Goal: Task Accomplishment & Management: Manage account settings

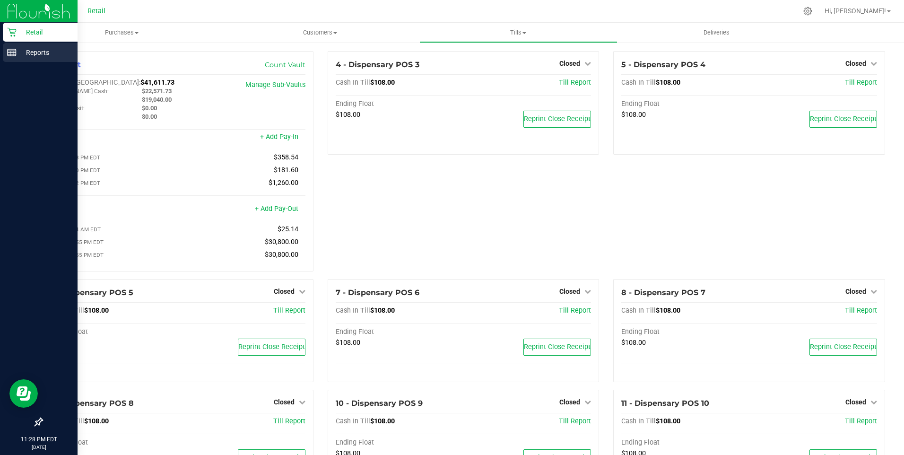
click at [28, 52] on p "Reports" at bounding box center [45, 52] width 57 height 11
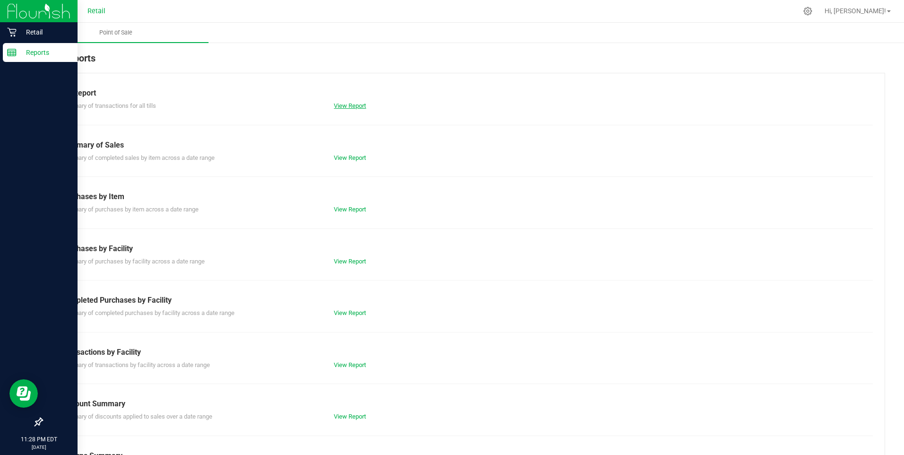
click at [340, 106] on link "View Report" at bounding box center [350, 105] width 32 height 7
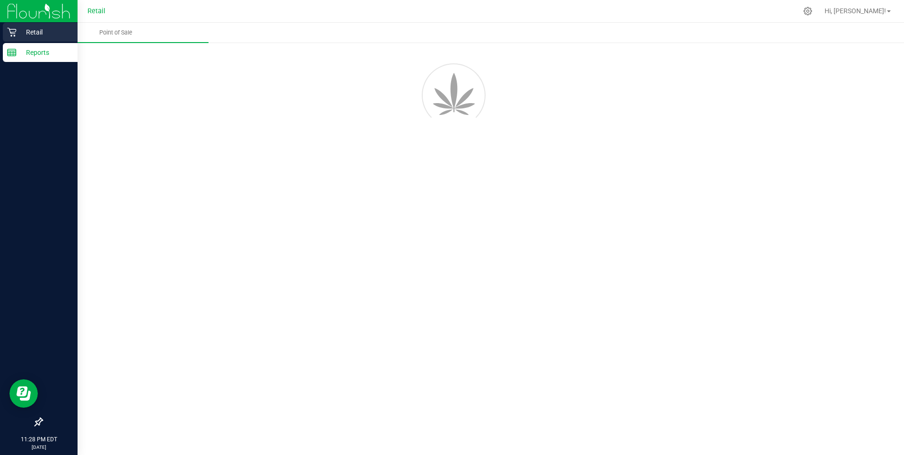
click at [41, 30] on p "Retail" at bounding box center [45, 31] width 57 height 11
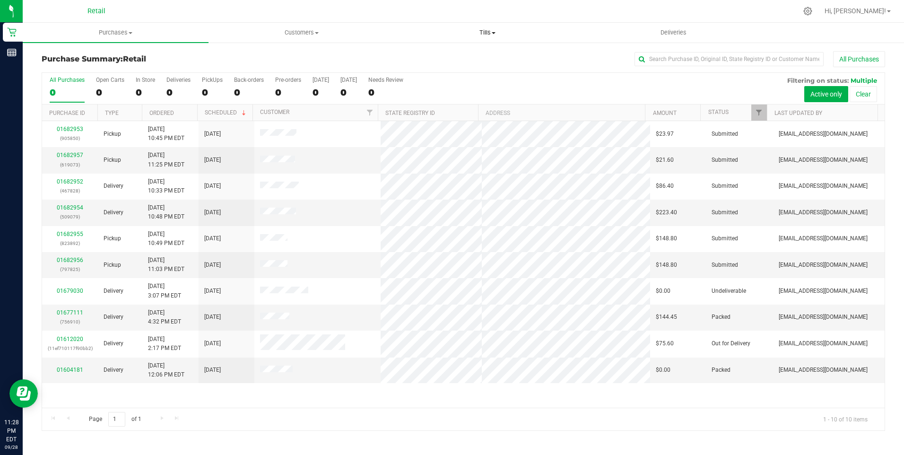
click at [488, 32] on span "Tills" at bounding box center [487, 32] width 185 height 9
click at [448, 57] on span "Manage tills" at bounding box center [427, 57] width 64 height 8
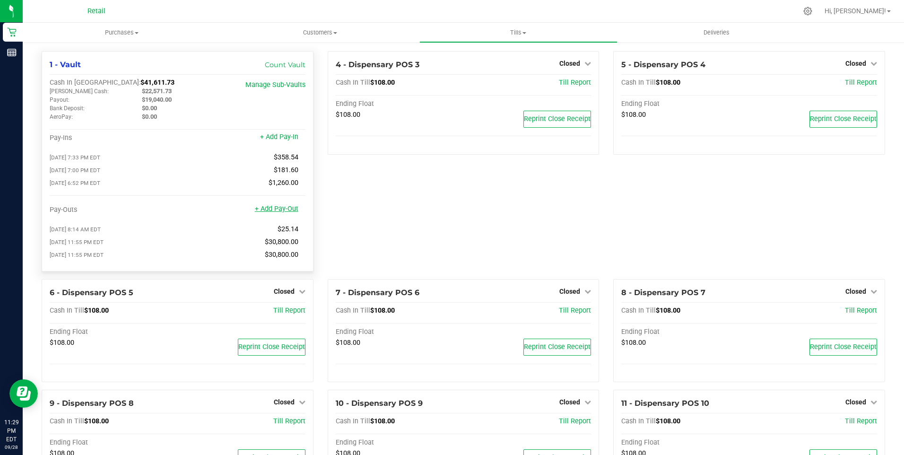
click at [284, 212] on link "+ Add Pay-Out" at bounding box center [276, 209] width 43 height 8
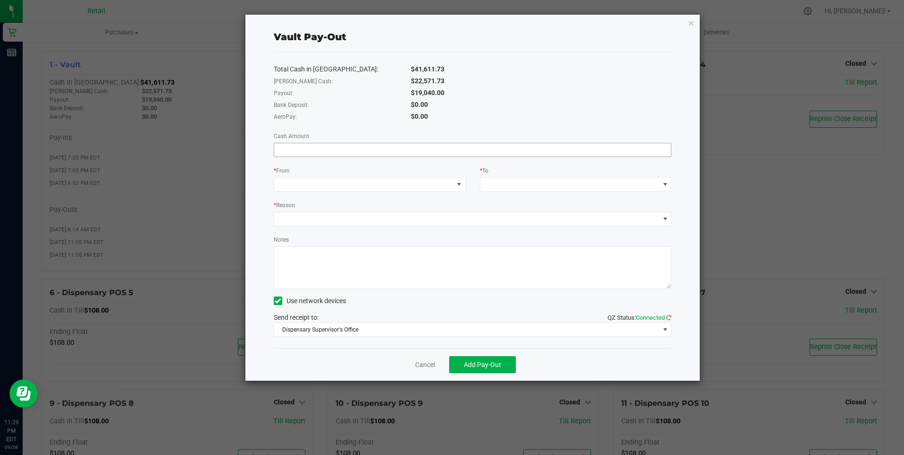
click at [289, 148] on input at bounding box center [472, 149] width 397 height 13
type input "$19,040.00"
click at [461, 184] on span at bounding box center [459, 185] width 8 height 8
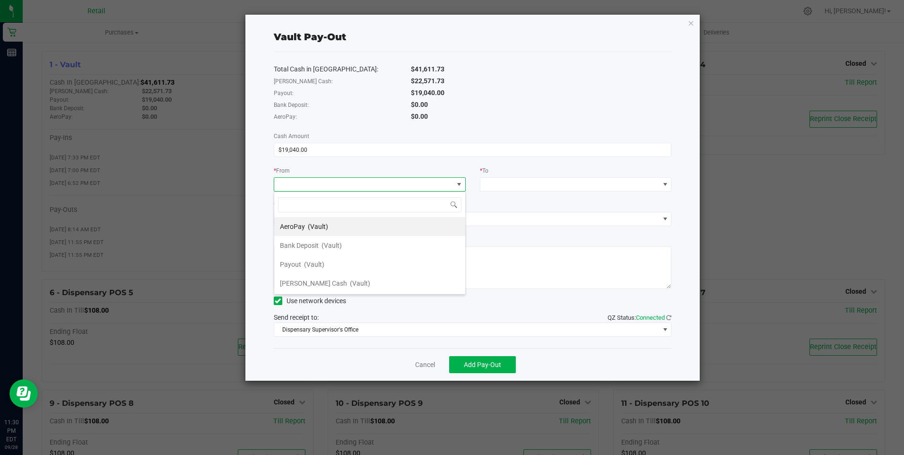
scroll to position [14, 192]
click at [306, 264] on span "(Vault)" at bounding box center [314, 264] width 20 height 8
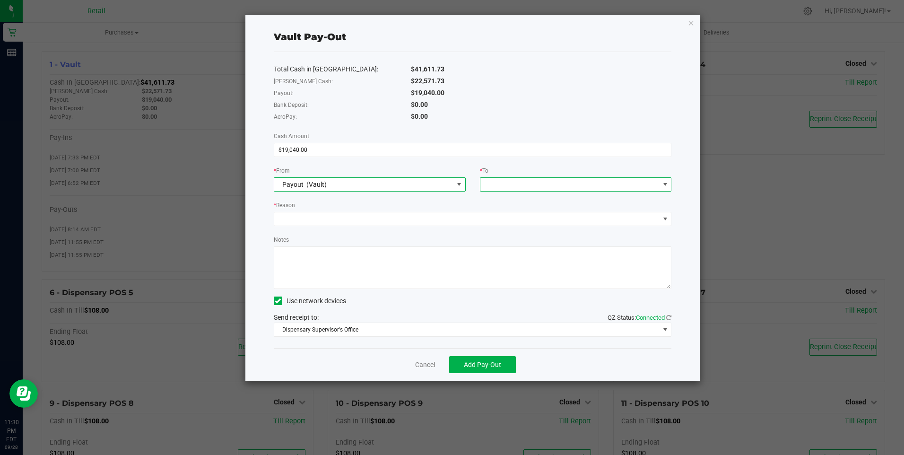
click at [662, 183] on span at bounding box center [665, 185] width 8 height 8
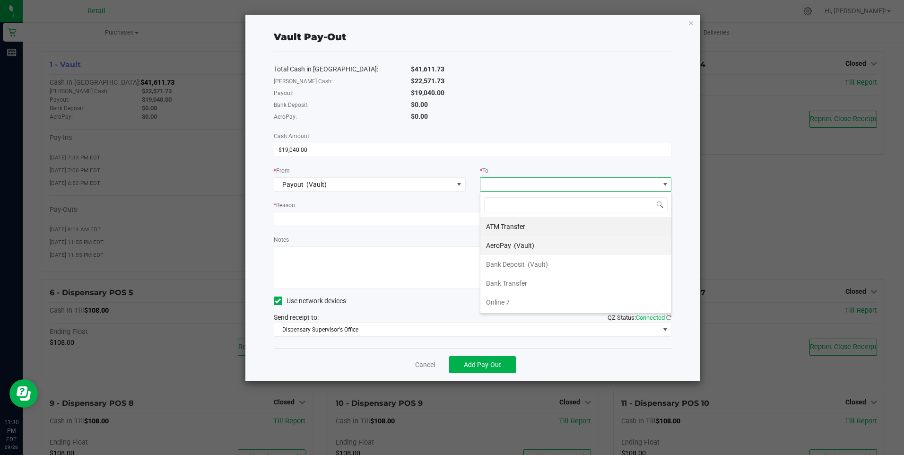
scroll to position [57, 0]
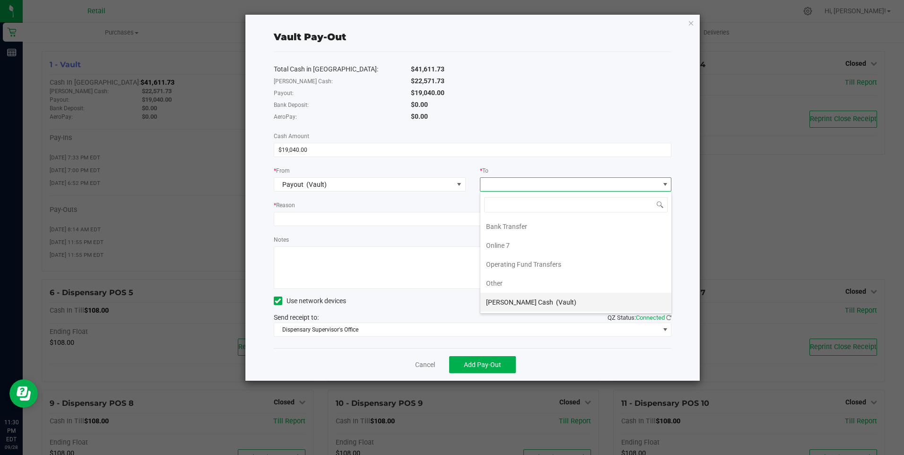
click at [556, 300] on span "(Vault)" at bounding box center [566, 302] width 20 height 8
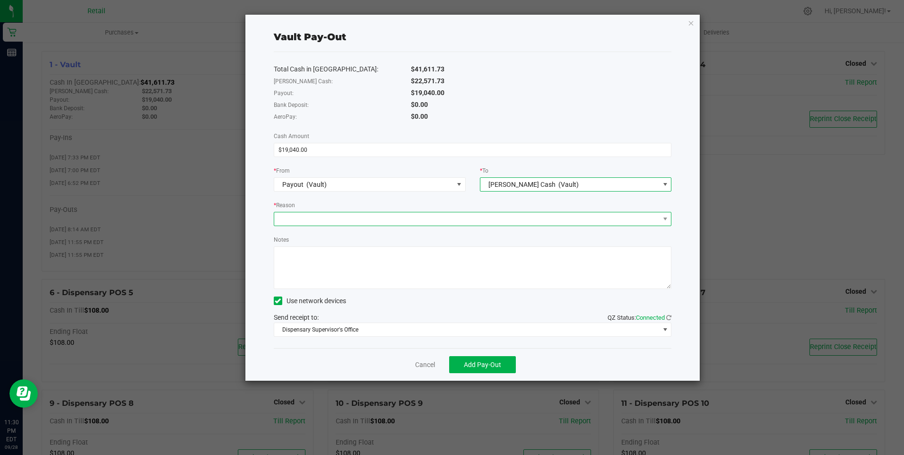
click at [286, 217] on span at bounding box center [466, 218] width 385 height 13
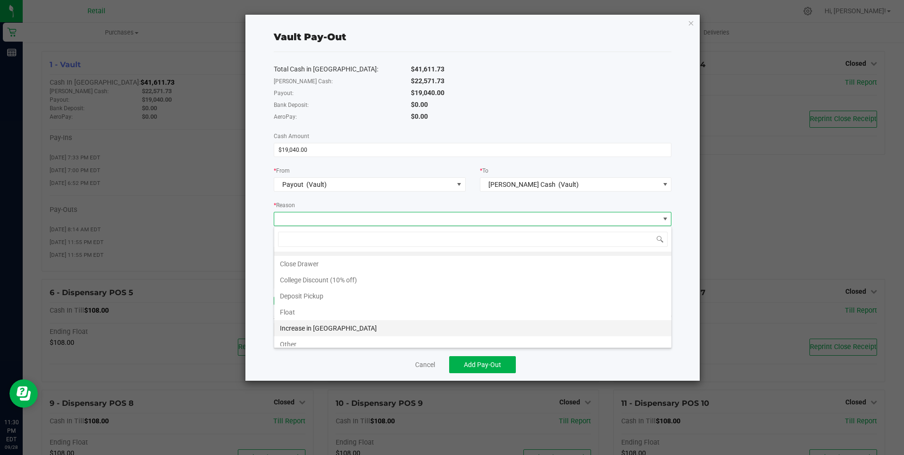
scroll to position [18, 0]
click at [311, 335] on li "Other" at bounding box center [472, 338] width 397 height 16
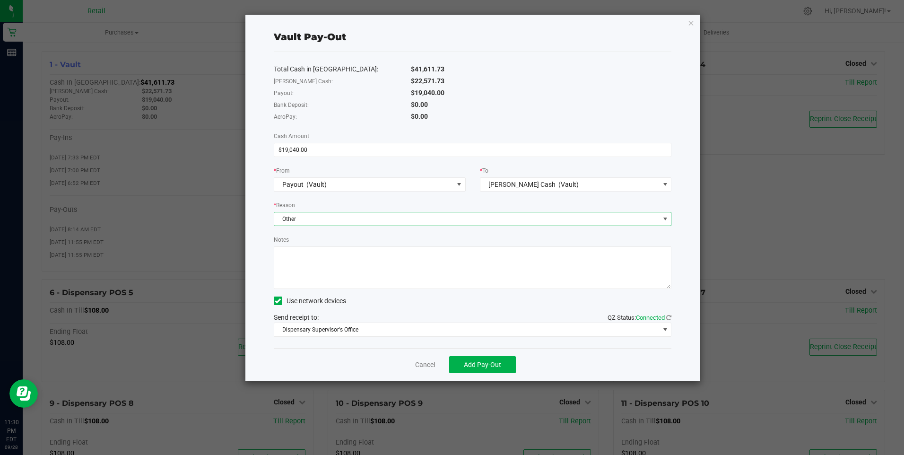
click at [295, 254] on textarea "Notes" at bounding box center [473, 267] width 398 height 43
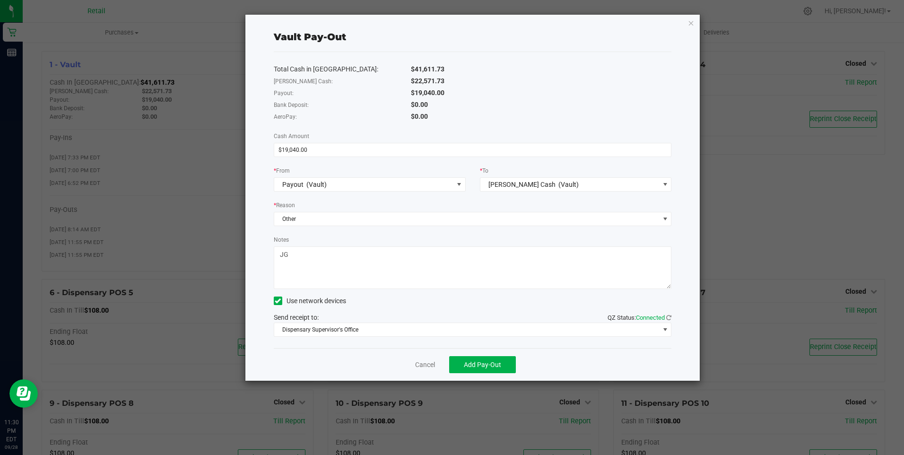
type textarea "JG"
click at [278, 301] on icon at bounding box center [278, 301] width 6 height 0
click at [0, 0] on input "Use network devices" at bounding box center [0, 0] width 0 height 0
click at [487, 364] on span "Add Pay-Out" at bounding box center [482, 365] width 37 height 8
drag, startPoint x: 422, startPoint y: 365, endPoint x: 428, endPoint y: 351, distance: 15.7
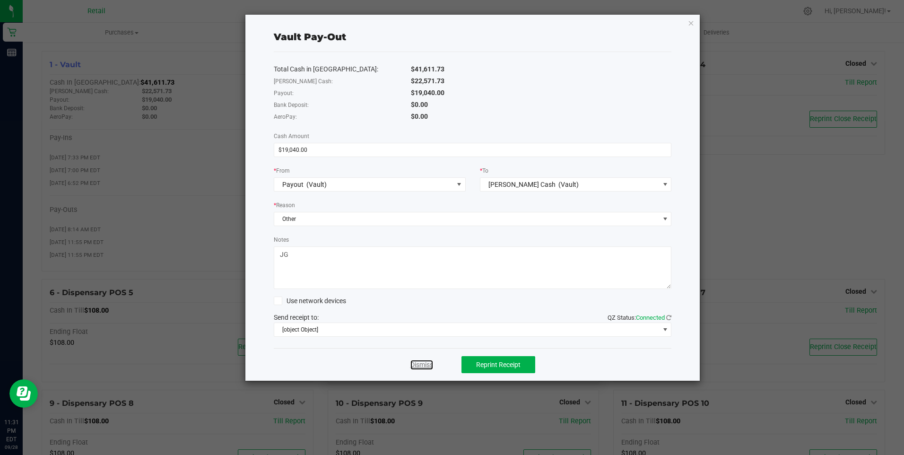
click at [422, 365] on link "Dismiss" at bounding box center [421, 365] width 23 height 10
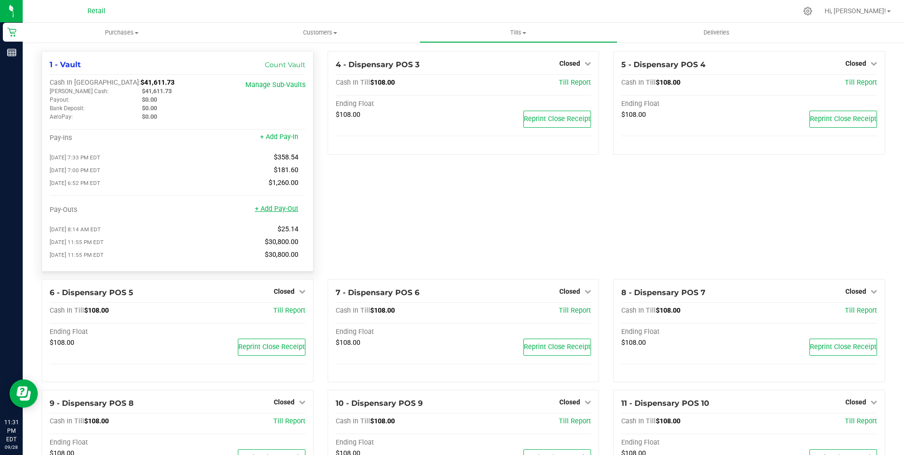
click at [273, 211] on link "+ Add Pay-Out" at bounding box center [276, 209] width 43 height 8
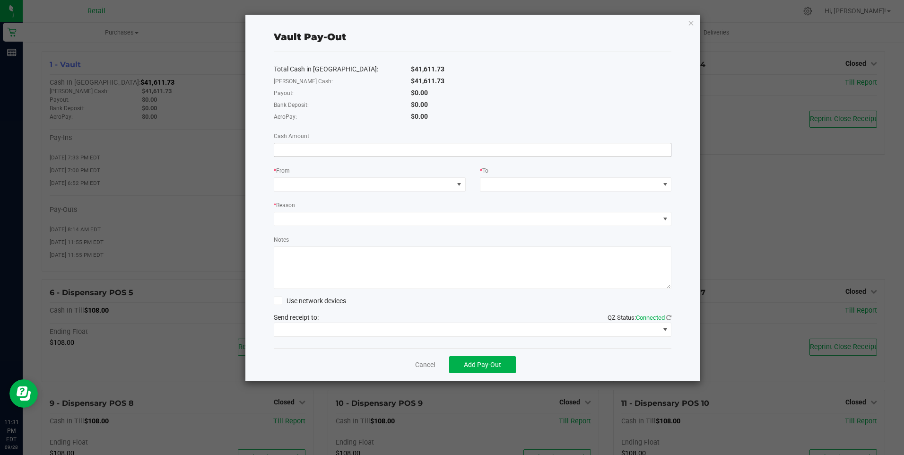
click at [294, 149] on input at bounding box center [472, 149] width 397 height 13
type input "$28,080.00"
click at [461, 185] on span at bounding box center [459, 185] width 8 height 8
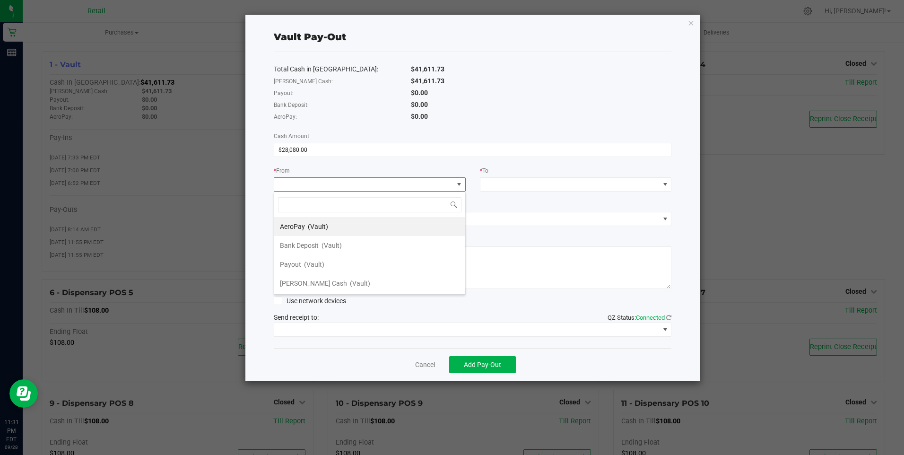
scroll to position [14, 192]
click at [350, 281] on span "(Vault)" at bounding box center [360, 283] width 20 height 8
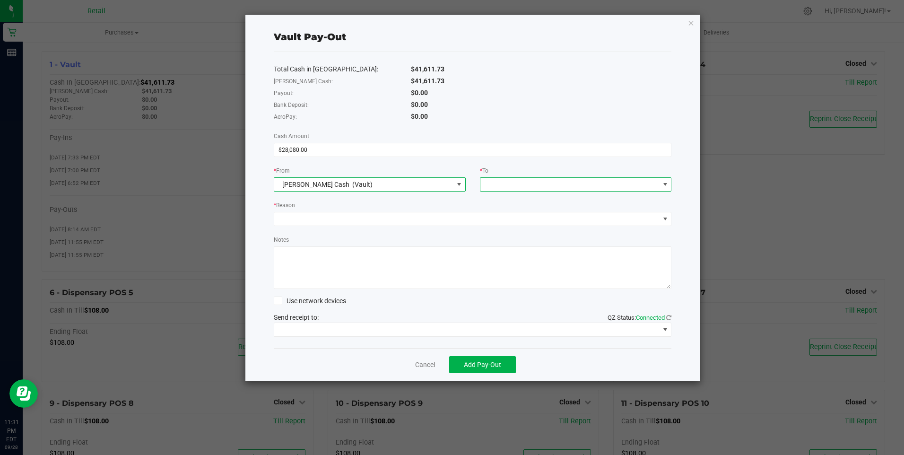
click at [666, 183] on span at bounding box center [665, 185] width 8 height 8
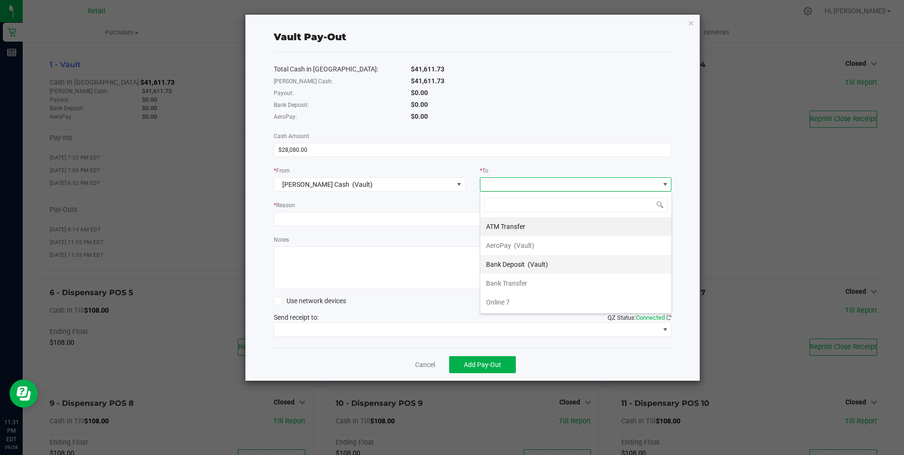
click at [530, 262] on span "(Vault)" at bounding box center [538, 264] width 20 height 8
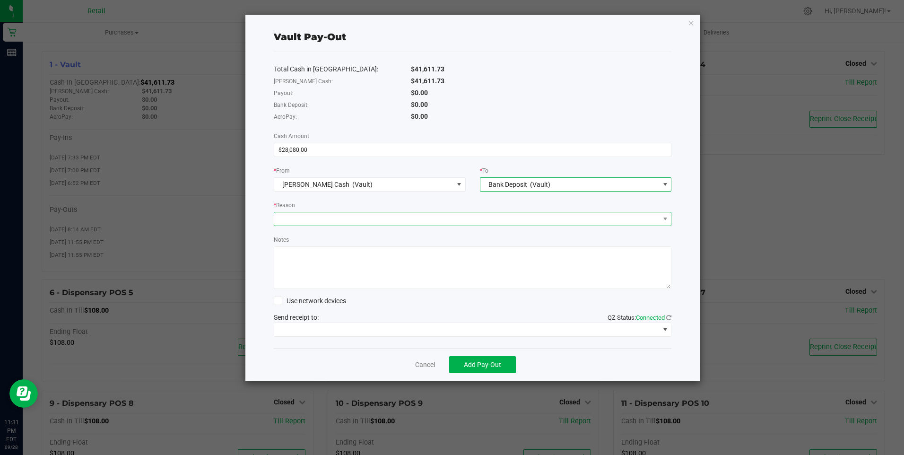
click at [309, 217] on span at bounding box center [466, 218] width 385 height 13
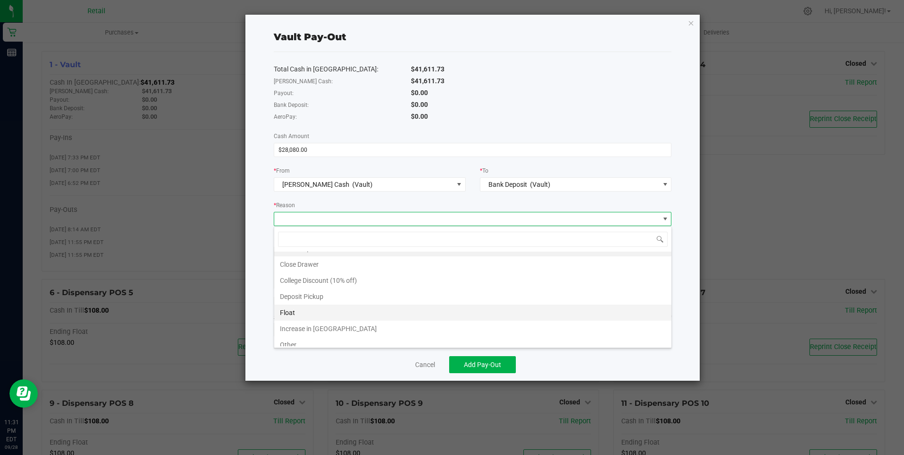
scroll to position [18, 0]
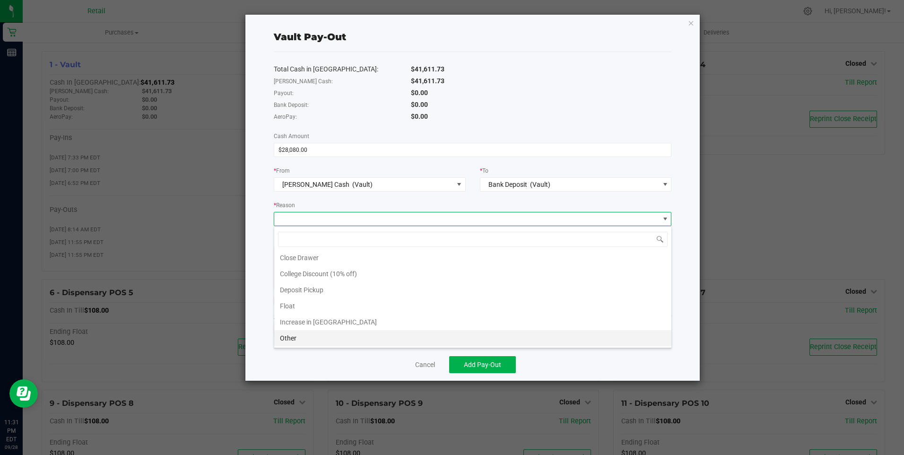
click at [309, 338] on li "Other" at bounding box center [472, 338] width 397 height 16
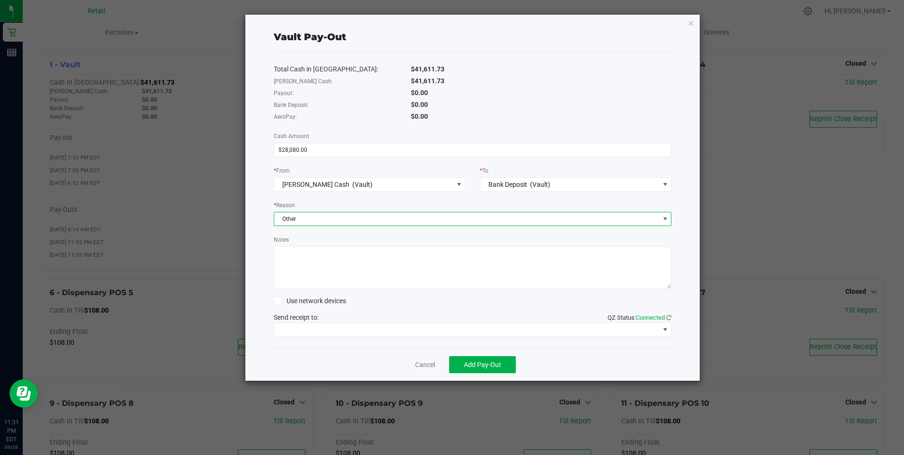
click at [299, 256] on textarea "Notes" at bounding box center [473, 267] width 398 height 43
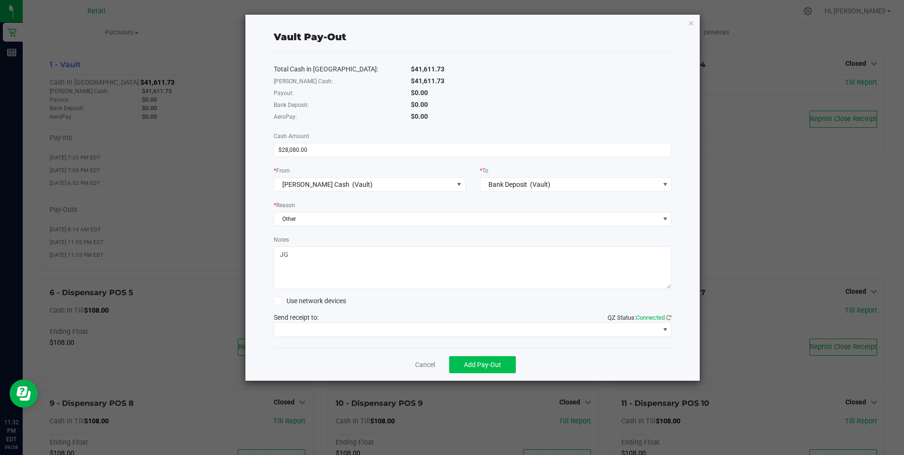
type textarea "JG"
click at [478, 364] on span "Add Pay-Out" at bounding box center [482, 365] width 37 height 8
click at [421, 361] on link "Dismiss" at bounding box center [421, 365] width 23 height 10
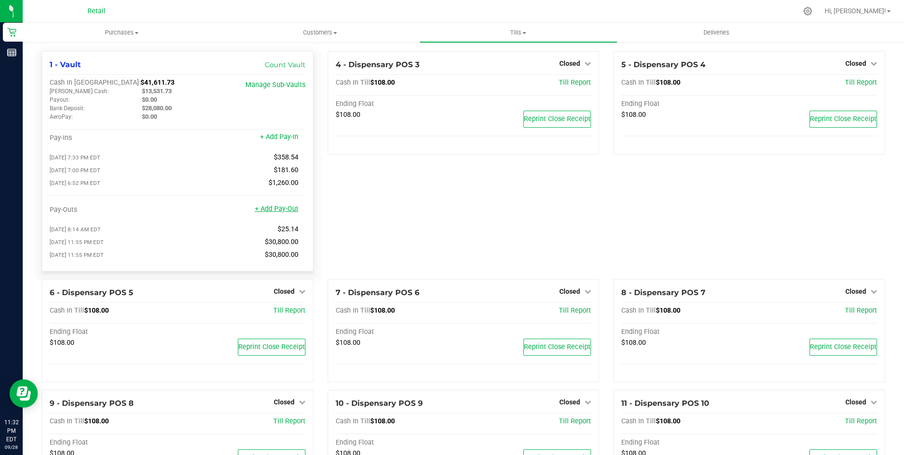
click at [286, 212] on link "+ Add Pay-Out" at bounding box center [276, 209] width 43 height 8
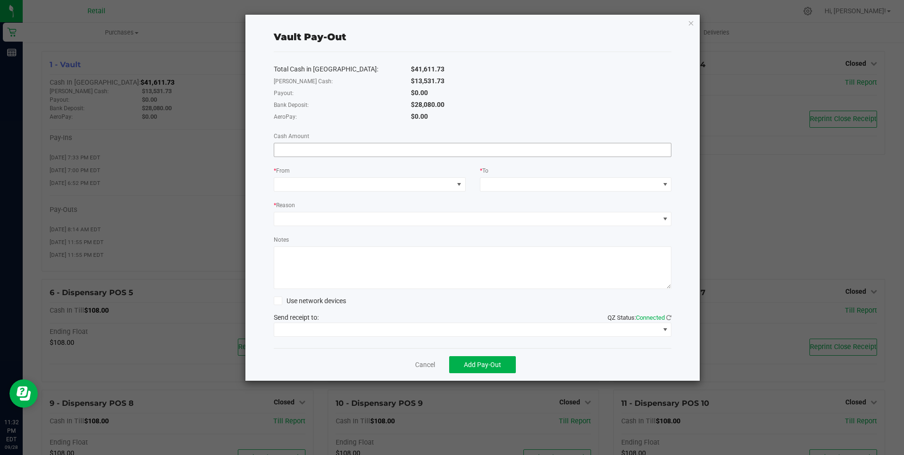
click at [320, 148] on input at bounding box center [472, 149] width 397 height 13
type input "1"
type input "$28,080.00"
click at [457, 183] on span at bounding box center [459, 185] width 8 height 8
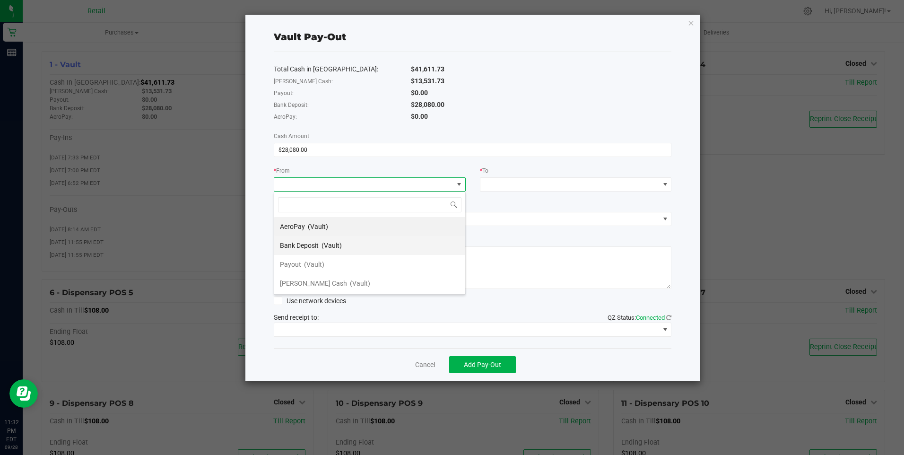
click at [333, 247] on span "(Vault)" at bounding box center [331, 246] width 20 height 8
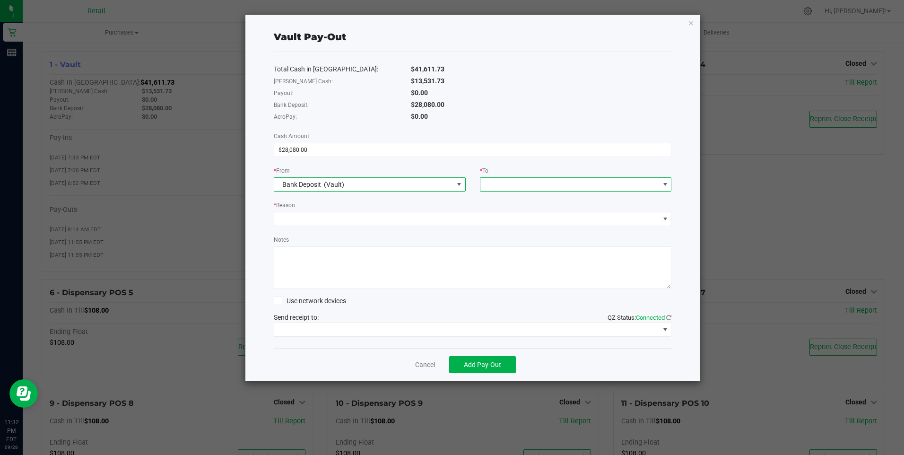
click at [666, 184] on span at bounding box center [665, 185] width 8 height 8
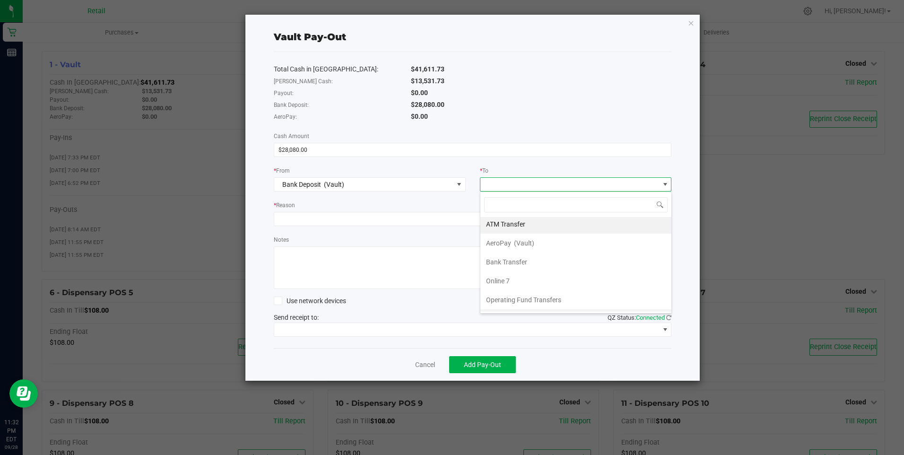
scroll to position [0, 0]
click at [516, 261] on span "Bank Transfer" at bounding box center [506, 264] width 41 height 8
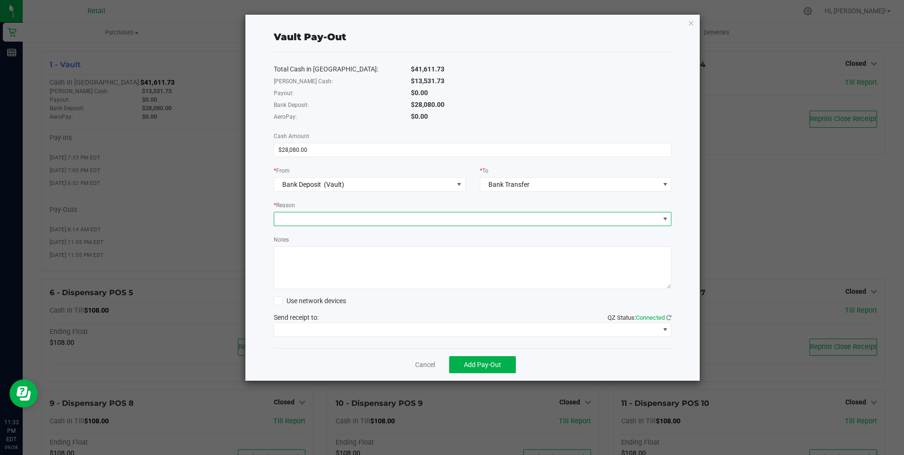
click at [286, 217] on span at bounding box center [466, 218] width 385 height 13
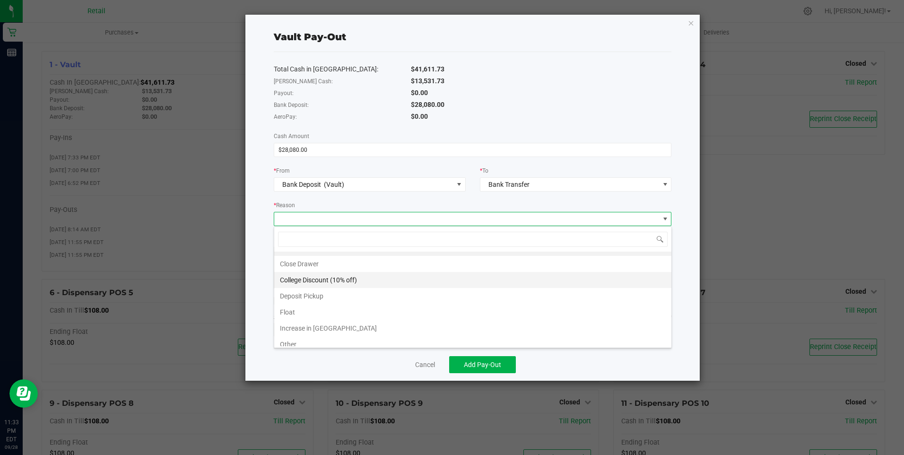
scroll to position [18, 0]
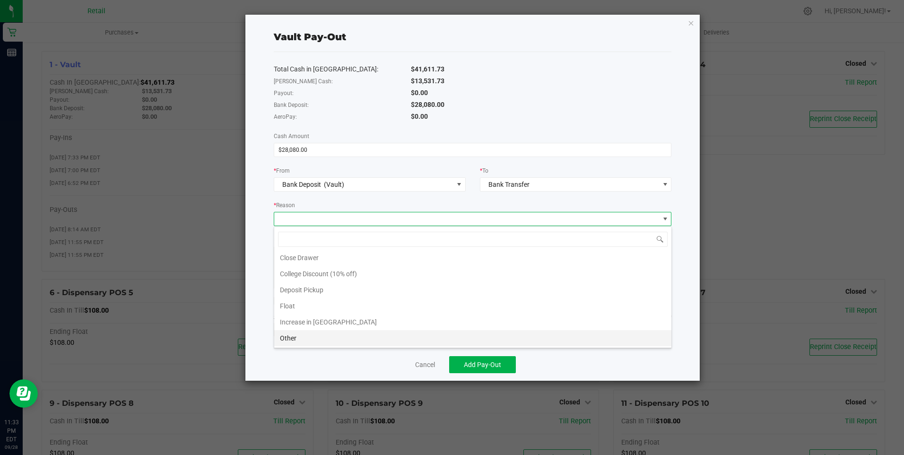
click at [295, 336] on li "Other" at bounding box center [472, 338] width 397 height 16
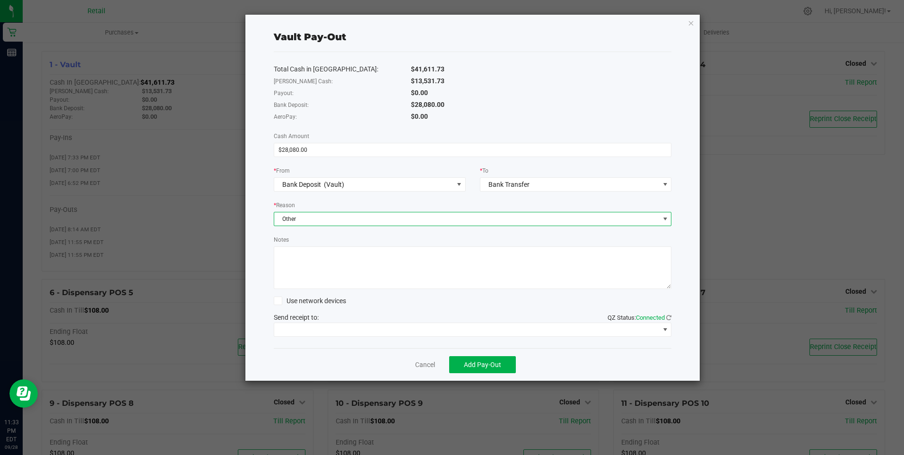
drag, startPoint x: 298, startPoint y: 250, endPoint x: 304, endPoint y: 265, distance: 16.0
click at [299, 250] on textarea "Notes" at bounding box center [473, 267] width 398 height 43
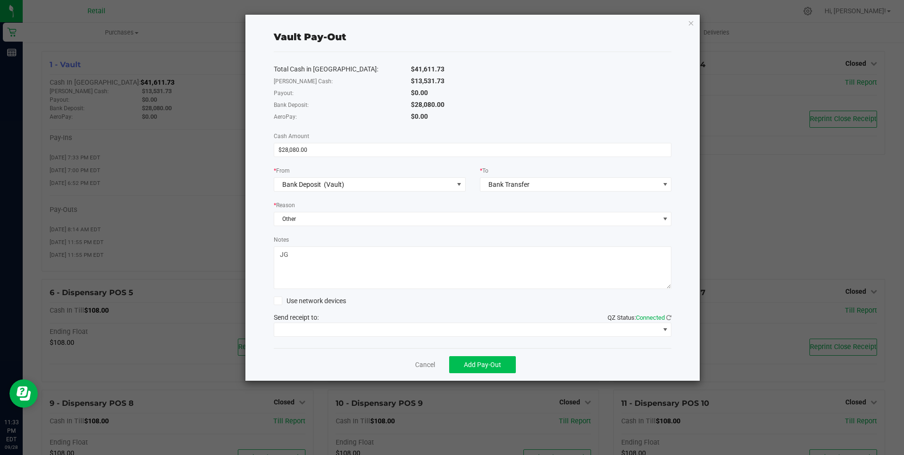
type textarea "JG"
click at [486, 364] on span "Add Pay-Out" at bounding box center [482, 365] width 37 height 8
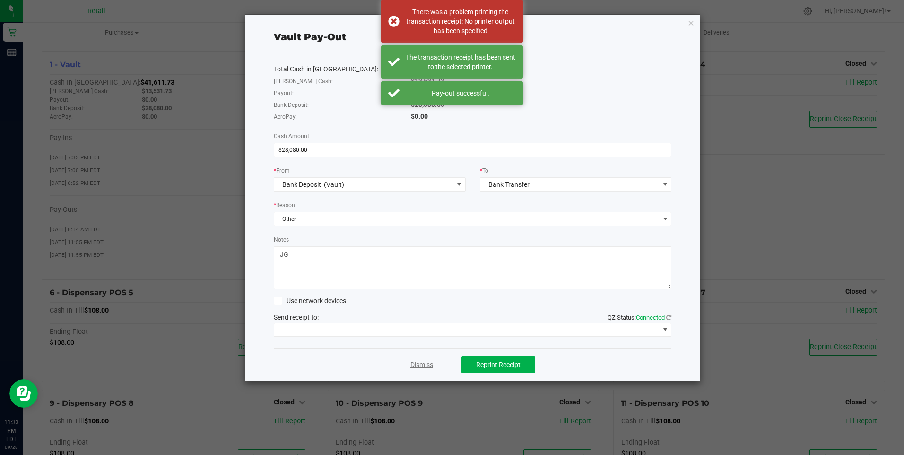
click at [417, 366] on link "Dismiss" at bounding box center [421, 365] width 23 height 10
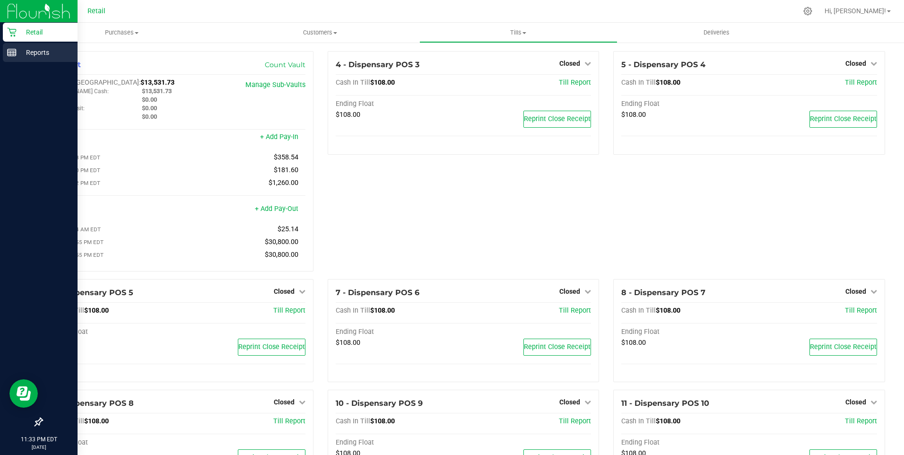
click at [34, 50] on p "Reports" at bounding box center [45, 52] width 57 height 11
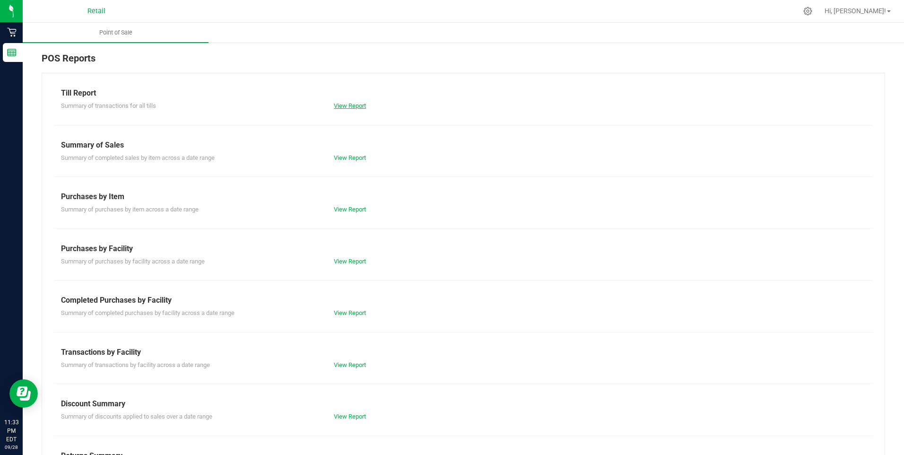
click at [347, 105] on link "View Report" at bounding box center [350, 105] width 32 height 7
